Goal: Task Accomplishment & Management: Manage account settings

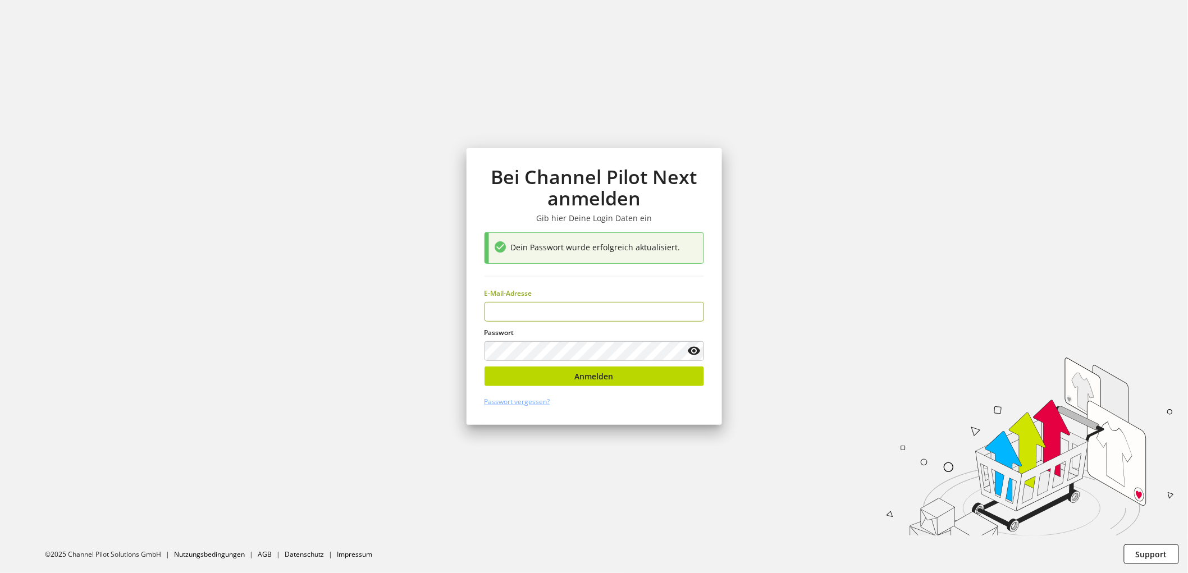
click at [560, 308] on input "email" at bounding box center [593, 312] width 219 height 20
type input "**********"
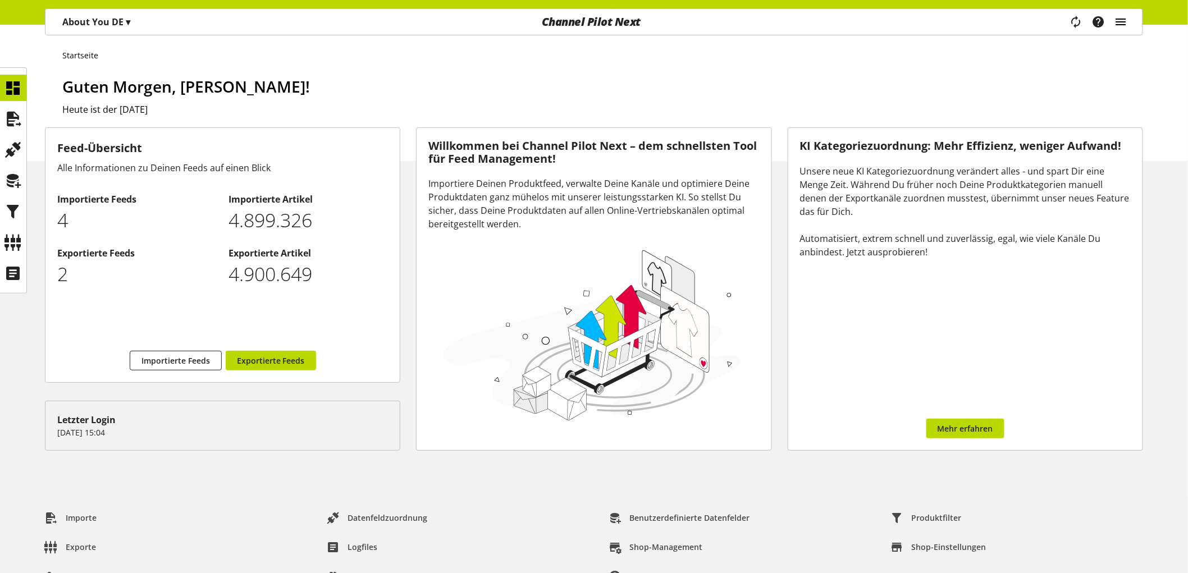
click at [1114, 12] on icon "main navigation" at bounding box center [1120, 22] width 13 height 20
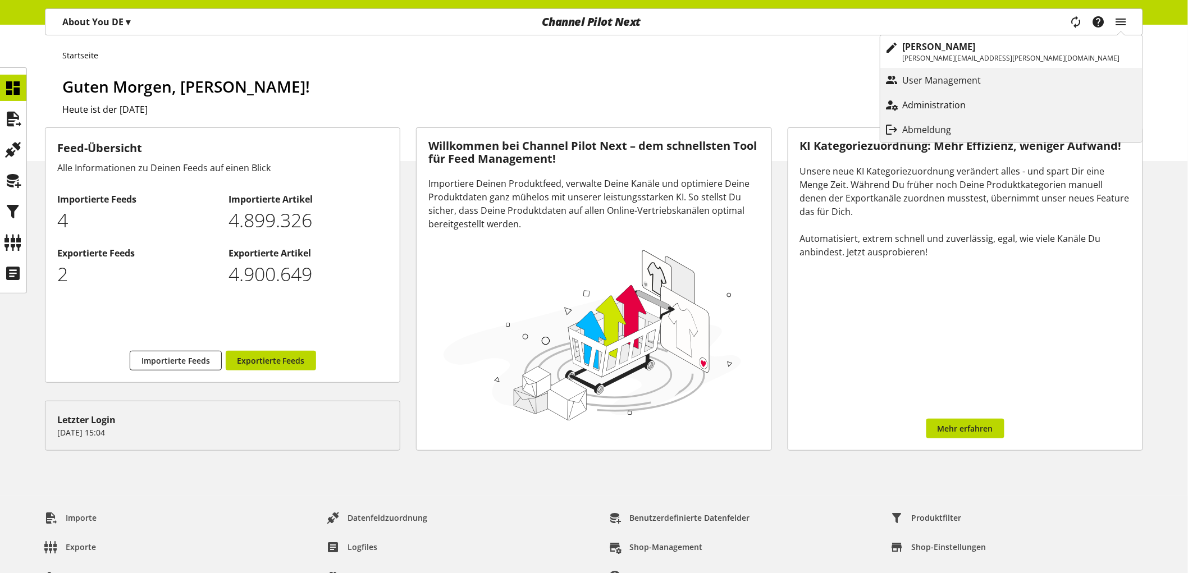
click at [1024, 97] on link "Administration" at bounding box center [1011, 105] width 262 height 20
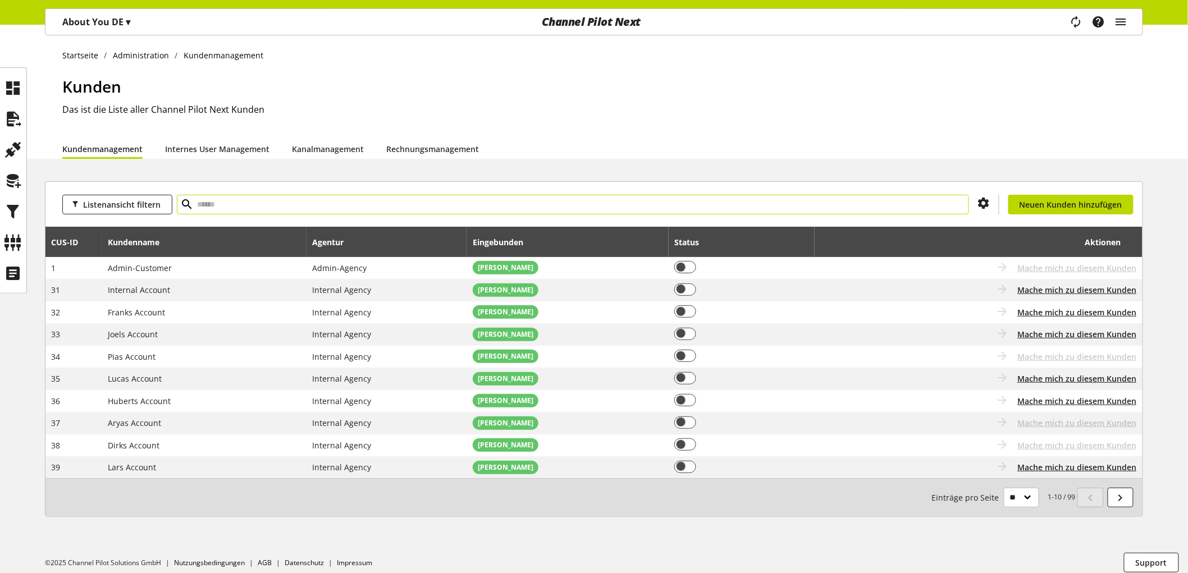
click at [289, 210] on input "text" at bounding box center [573, 205] width 792 height 20
type input "****"
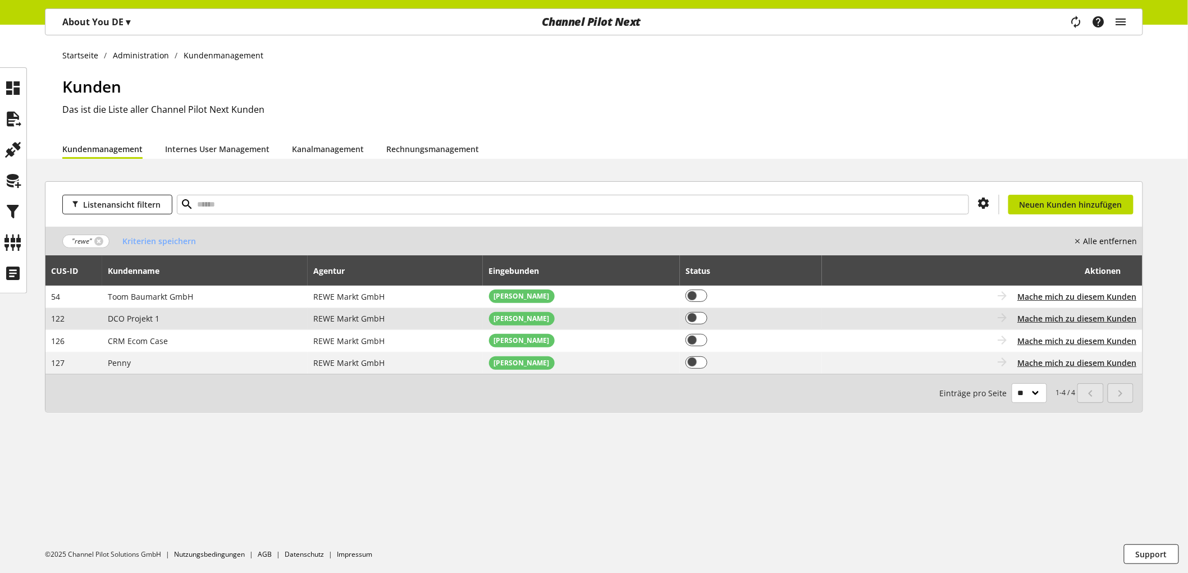
click at [139, 318] on span "DCO Projekt 1" at bounding box center [134, 318] width 52 height 11
click at [1060, 318] on span "Mache mich zu diesem Kunden" at bounding box center [1077, 319] width 119 height 12
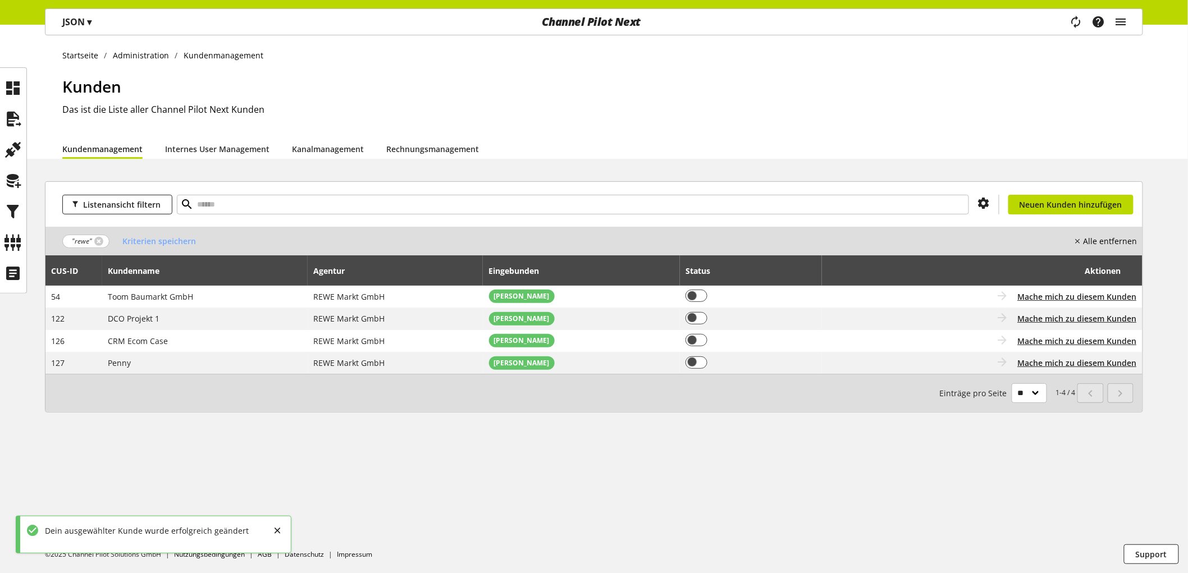
click at [75, 24] on p "JSON ▾" at bounding box center [76, 21] width 29 height 13
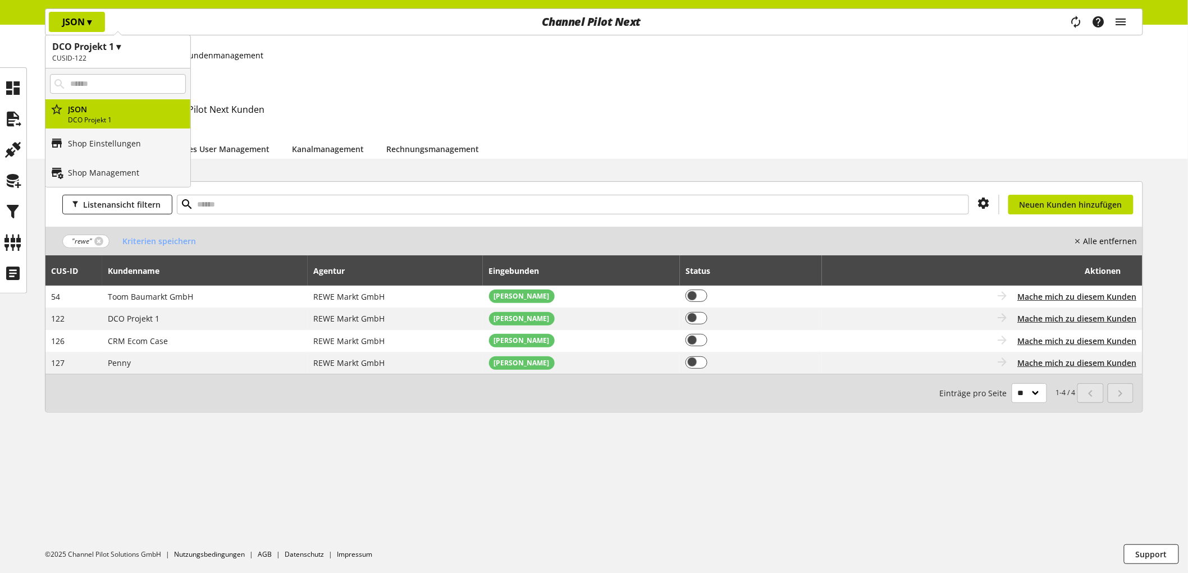
click at [75, 52] on h1 "DCO Projekt 1 ▾" at bounding box center [117, 46] width 131 height 13
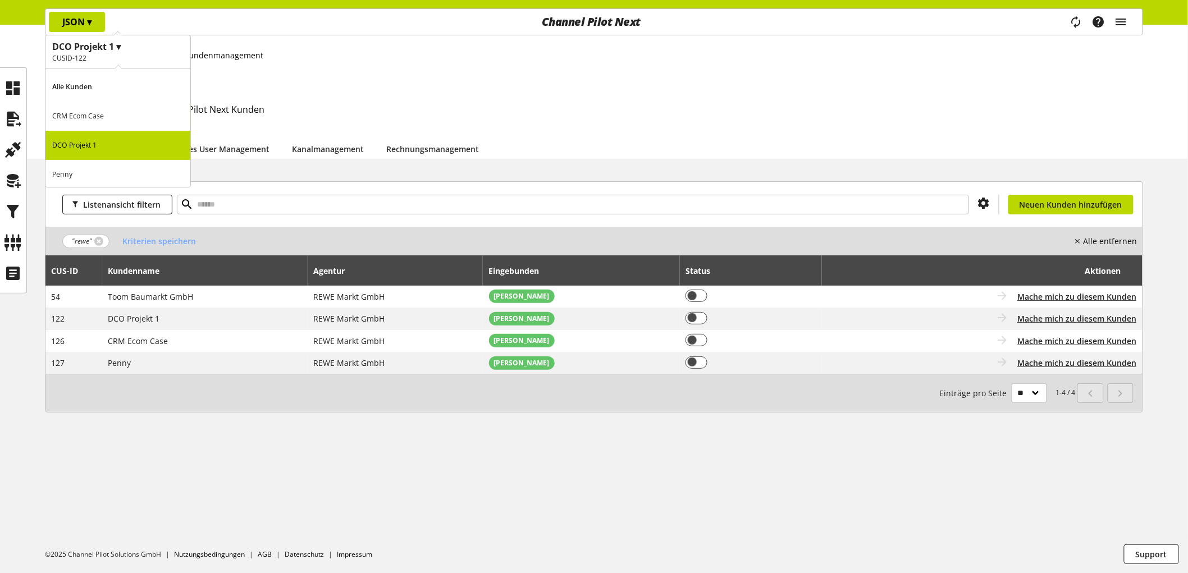
click at [81, 168] on p "Penny" at bounding box center [117, 174] width 145 height 29
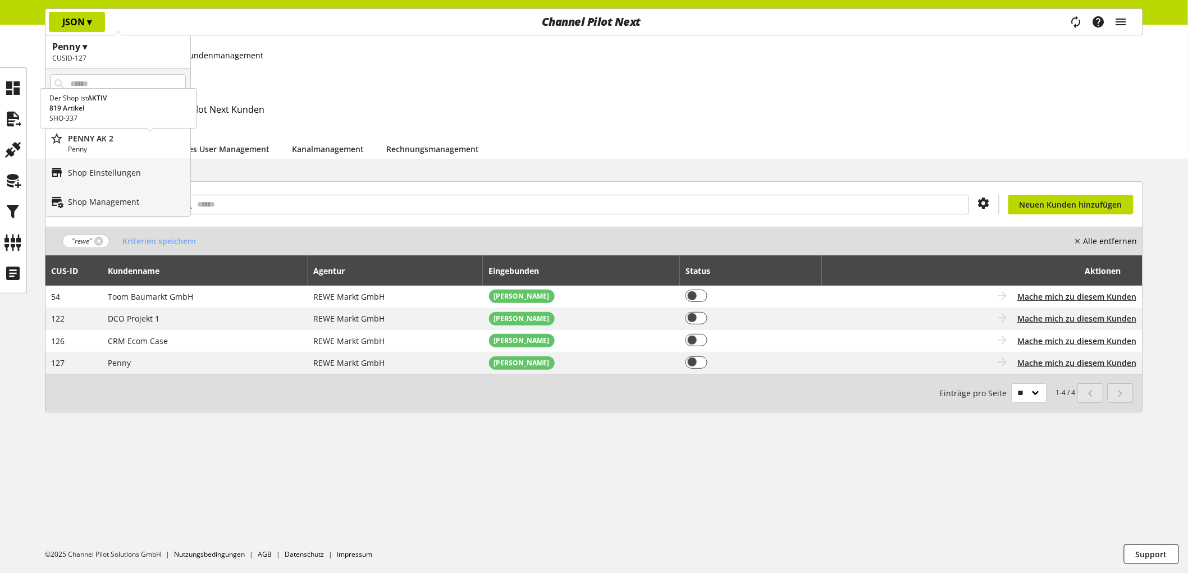
click at [93, 141] on p "PENNY AK 2" at bounding box center [127, 138] width 118 height 12
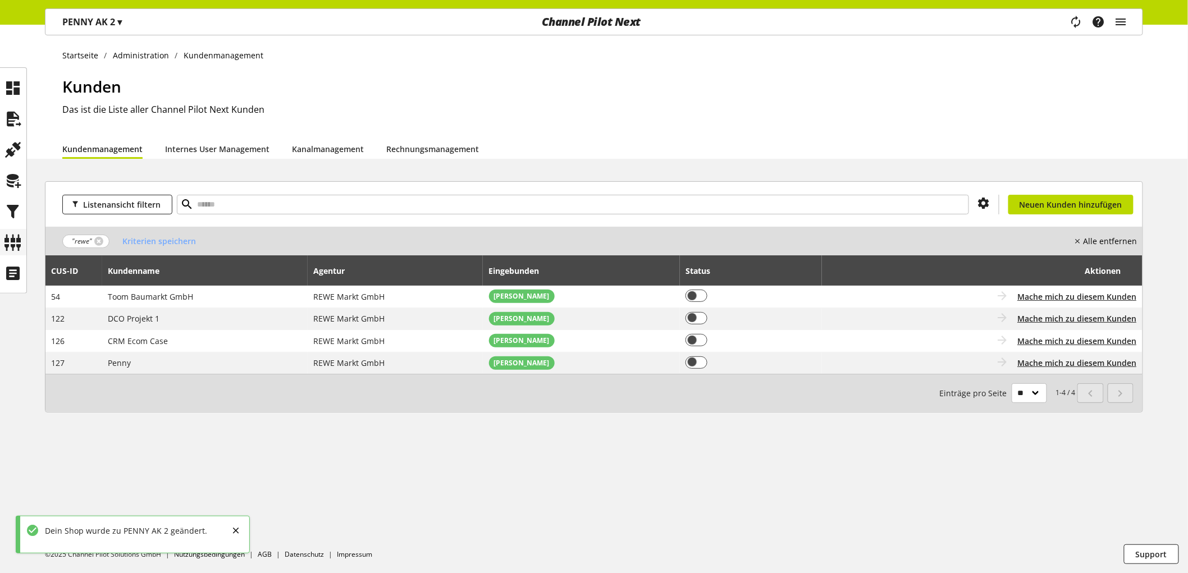
click at [15, 237] on icon at bounding box center [13, 242] width 18 height 22
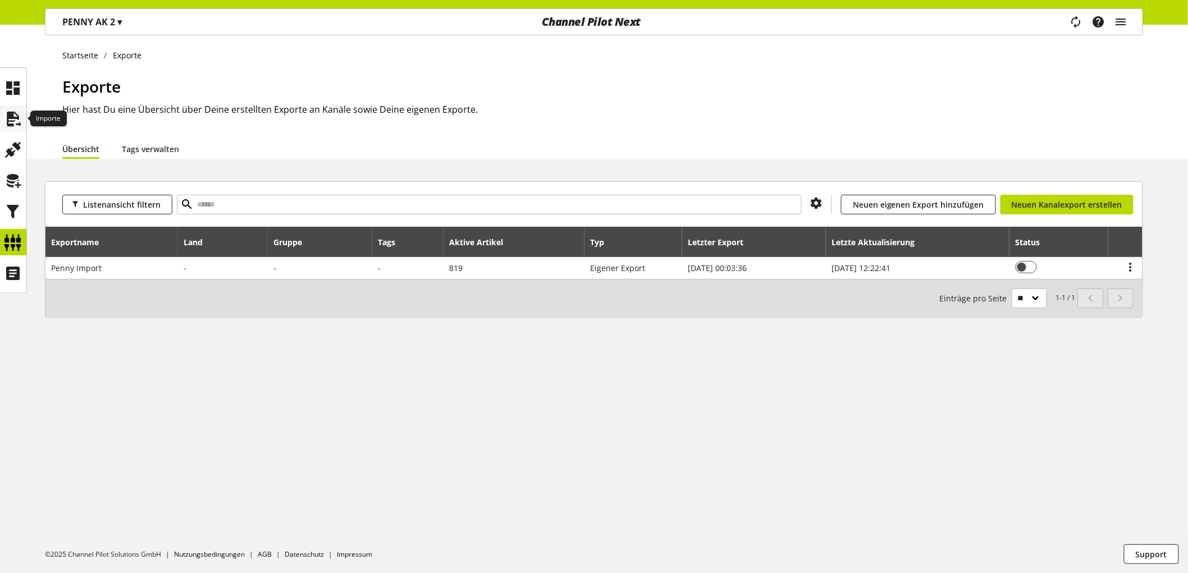
click at [0, 116] on div at bounding box center [13, 119] width 26 height 26
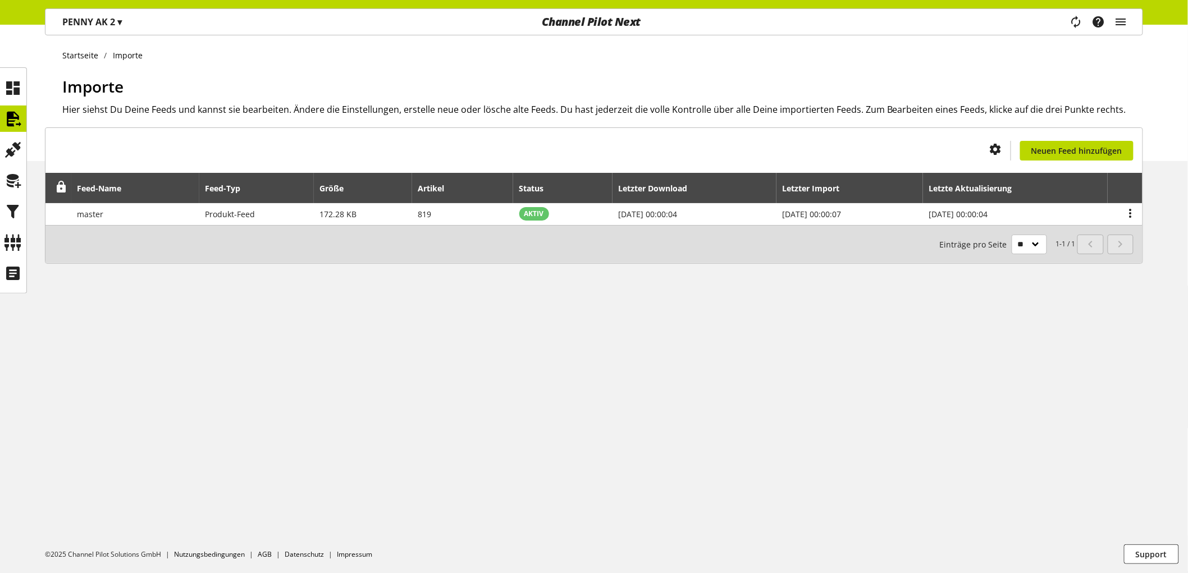
click at [104, 13] on div "PENNY AK 2 ▾" at bounding box center [92, 22] width 86 height 20
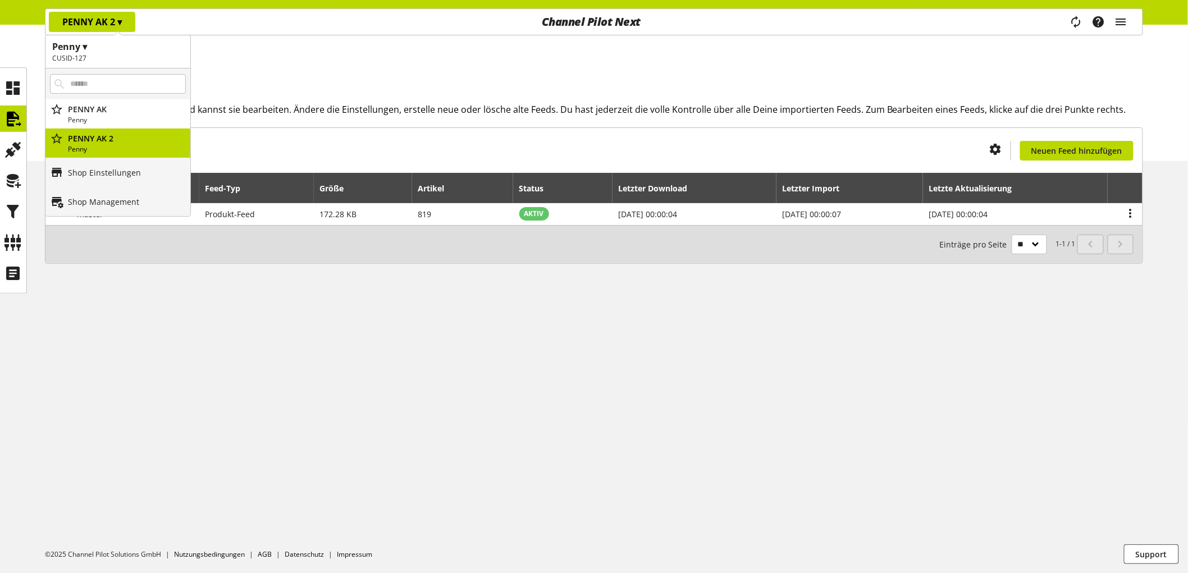
click at [90, 60] on h2 "CUSID-127" at bounding box center [117, 58] width 131 height 10
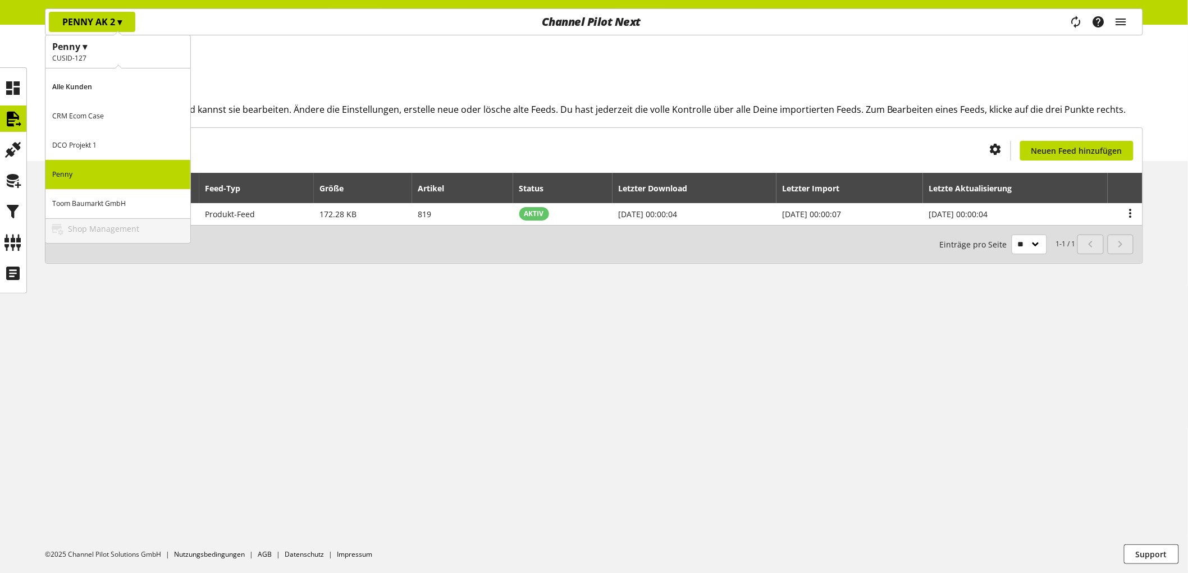
click at [94, 146] on p "DCO Projekt 1" at bounding box center [117, 145] width 145 height 29
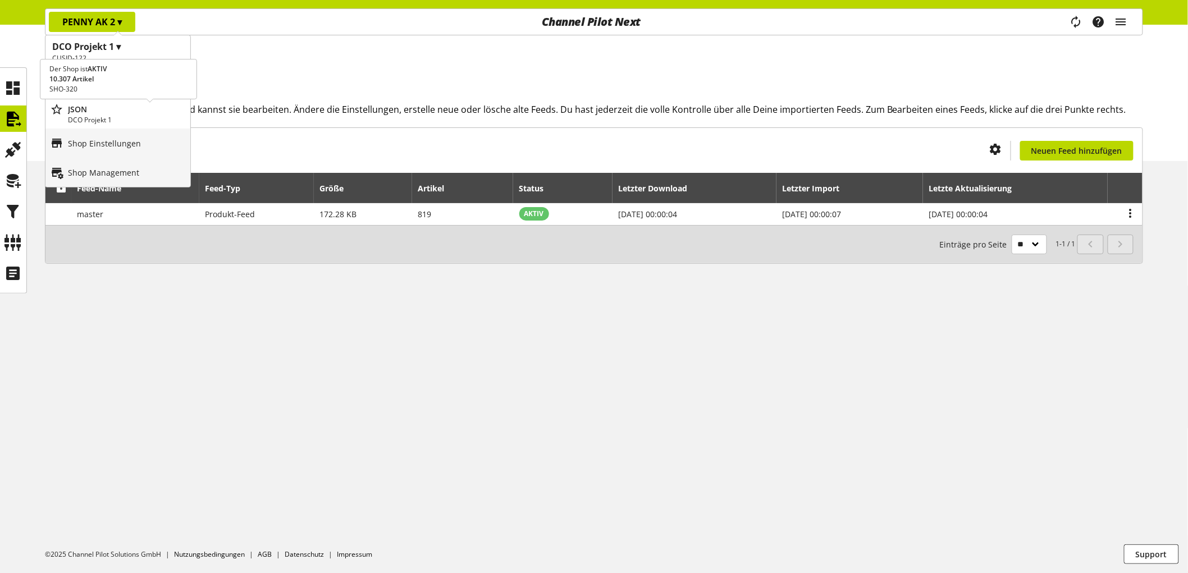
click at [108, 107] on p "JSON" at bounding box center [127, 109] width 118 height 12
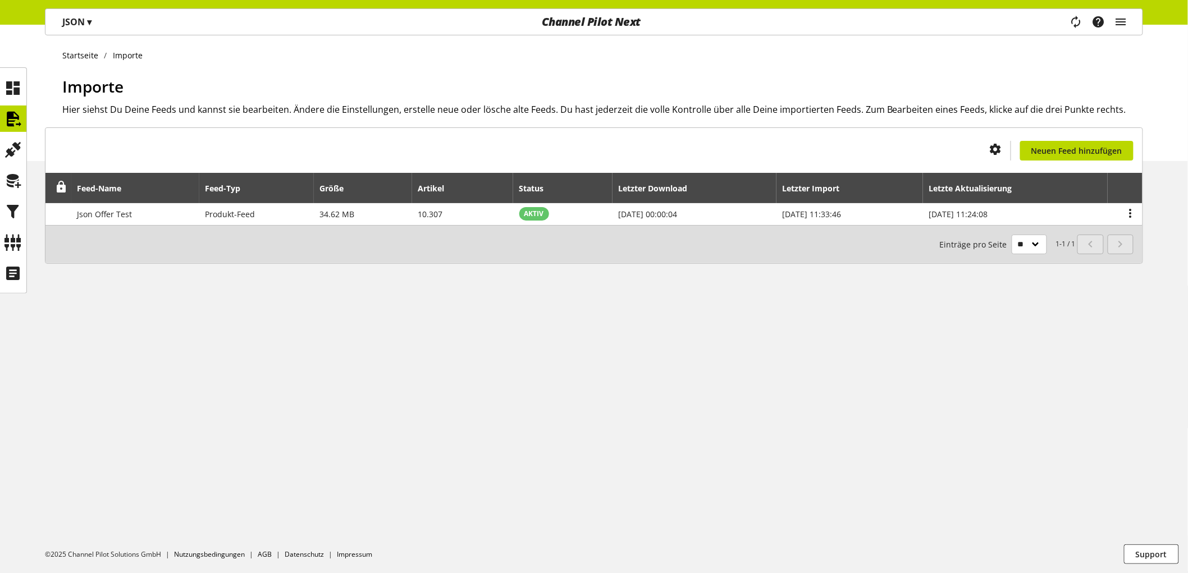
click at [77, 12] on div "JSON ▾" at bounding box center [77, 22] width 56 height 20
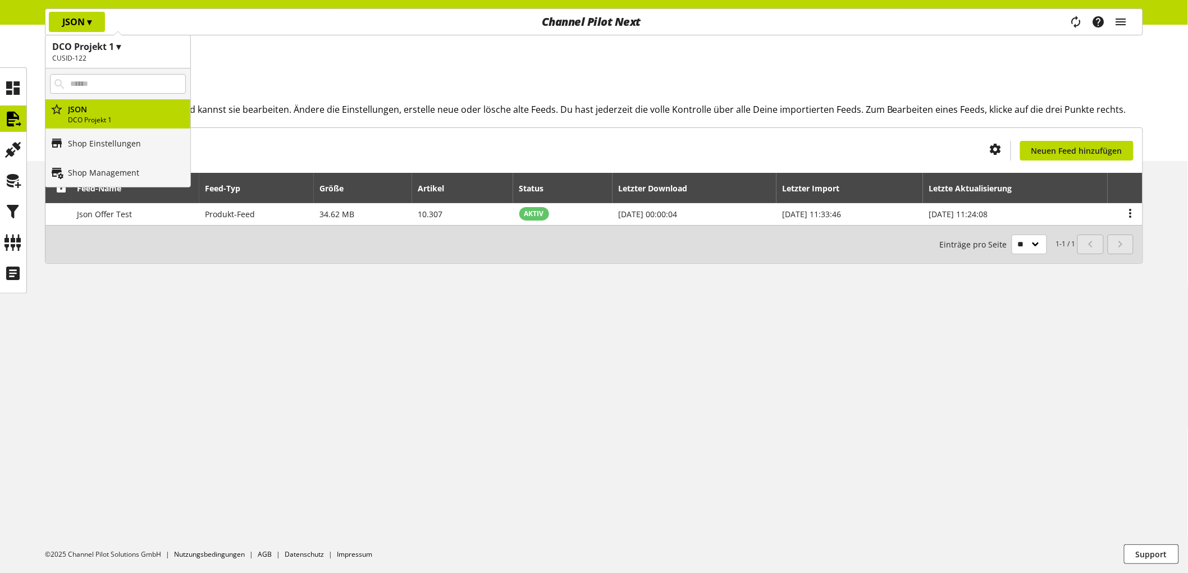
click at [87, 57] on h2 "CUSID-122" at bounding box center [117, 58] width 131 height 10
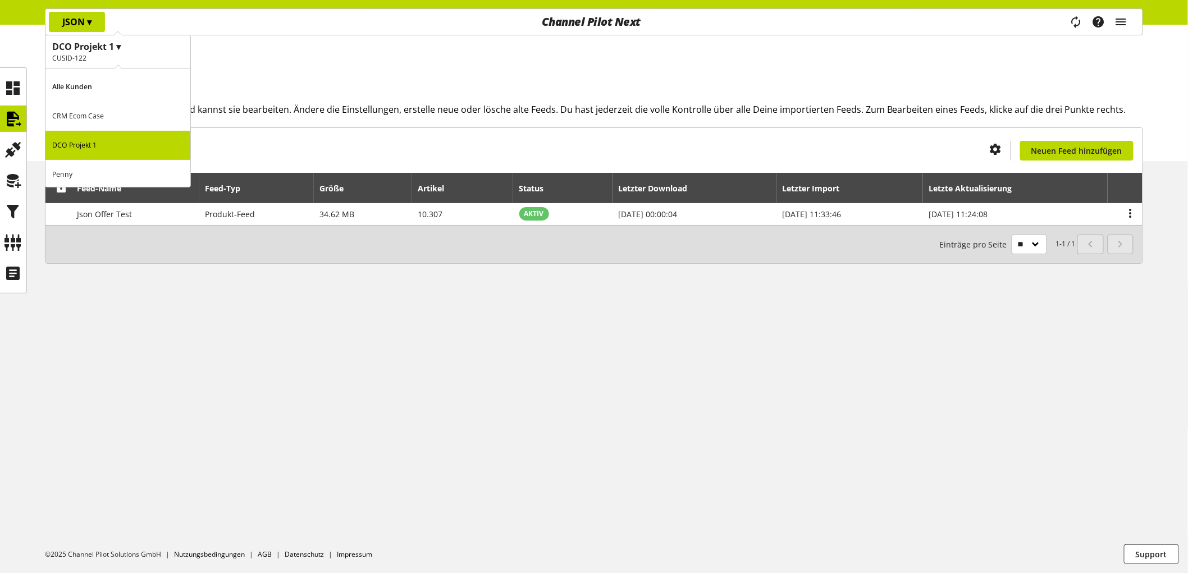
click at [91, 126] on p "CRM Ecom Case" at bounding box center [117, 116] width 145 height 29
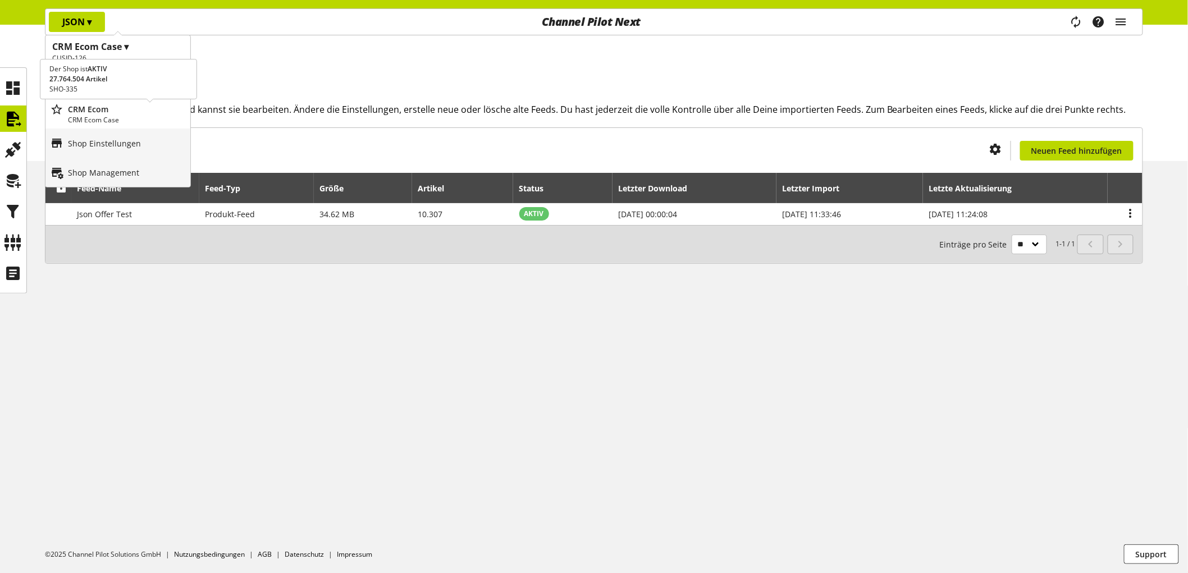
click at [91, 126] on div "CRM Ecom CRM Ecom Case" at bounding box center [117, 113] width 145 height 29
